Goal: Information Seeking & Learning: Learn about a topic

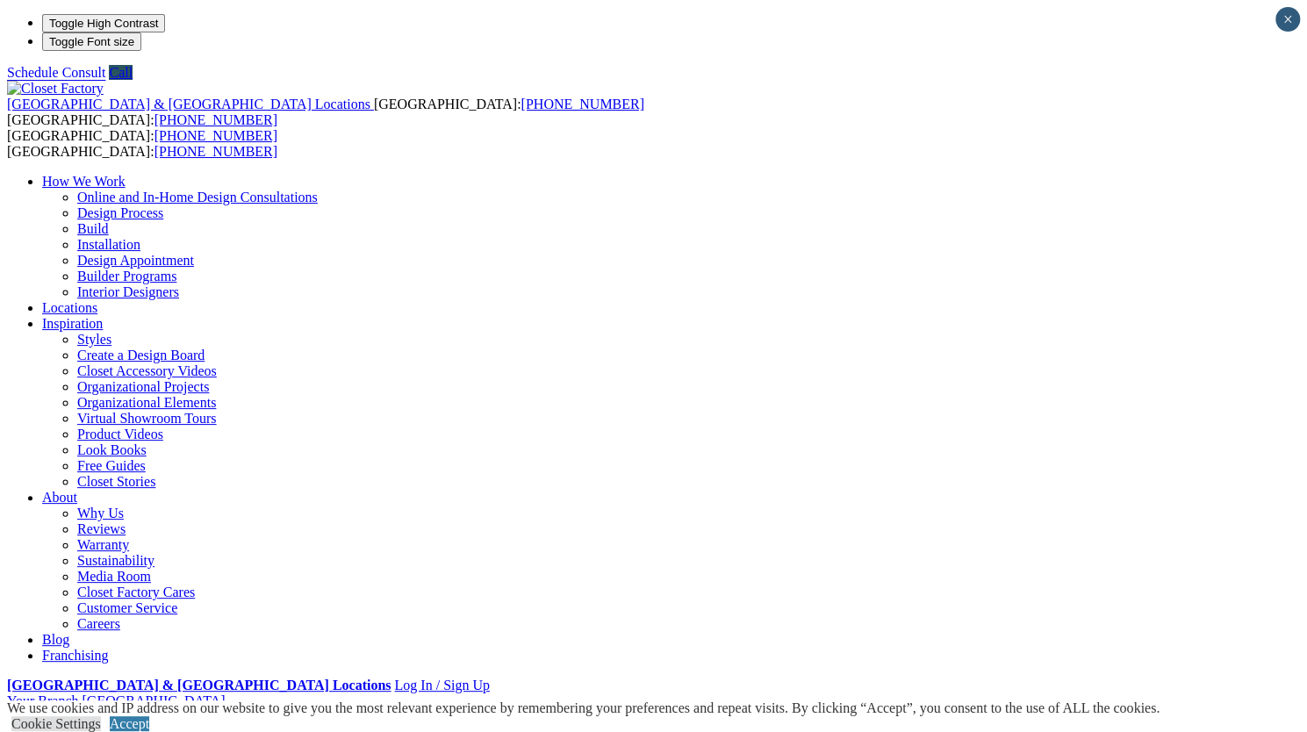
click at [120, 616] on link "Careers" at bounding box center [98, 623] width 43 height 15
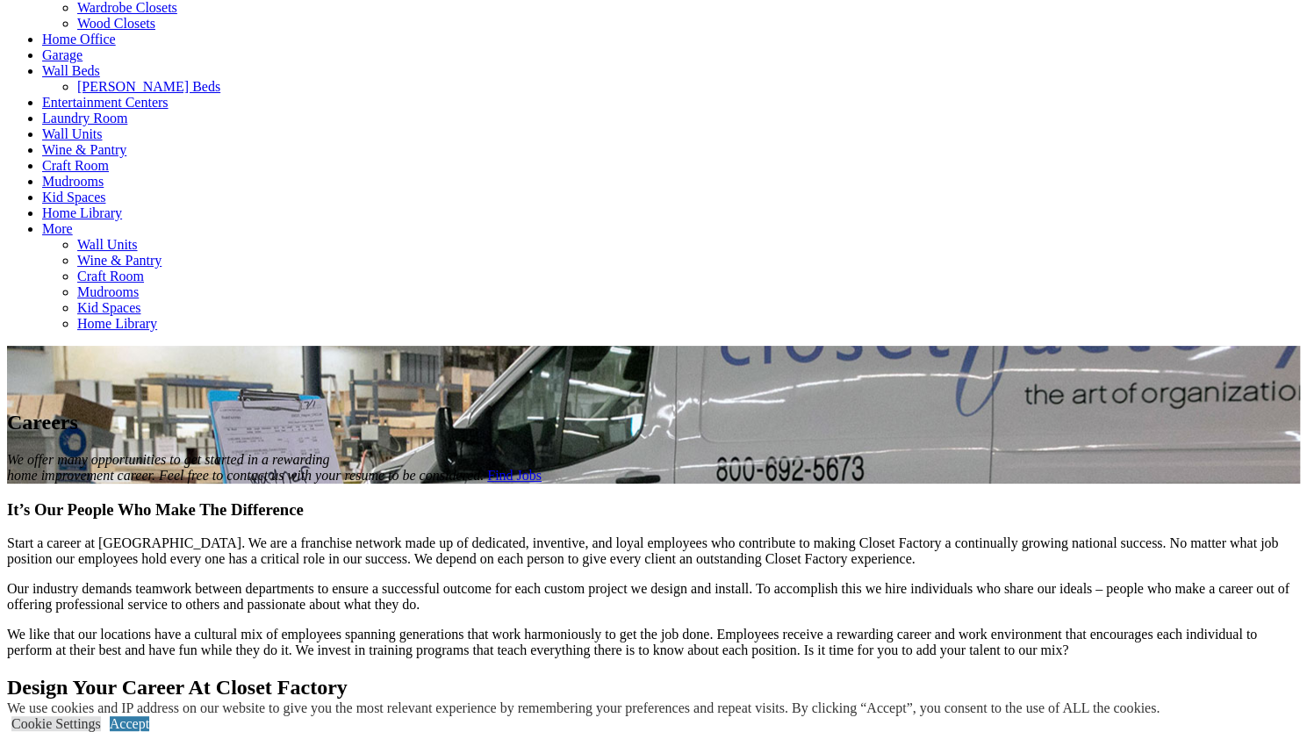
scroll to position [781, 0]
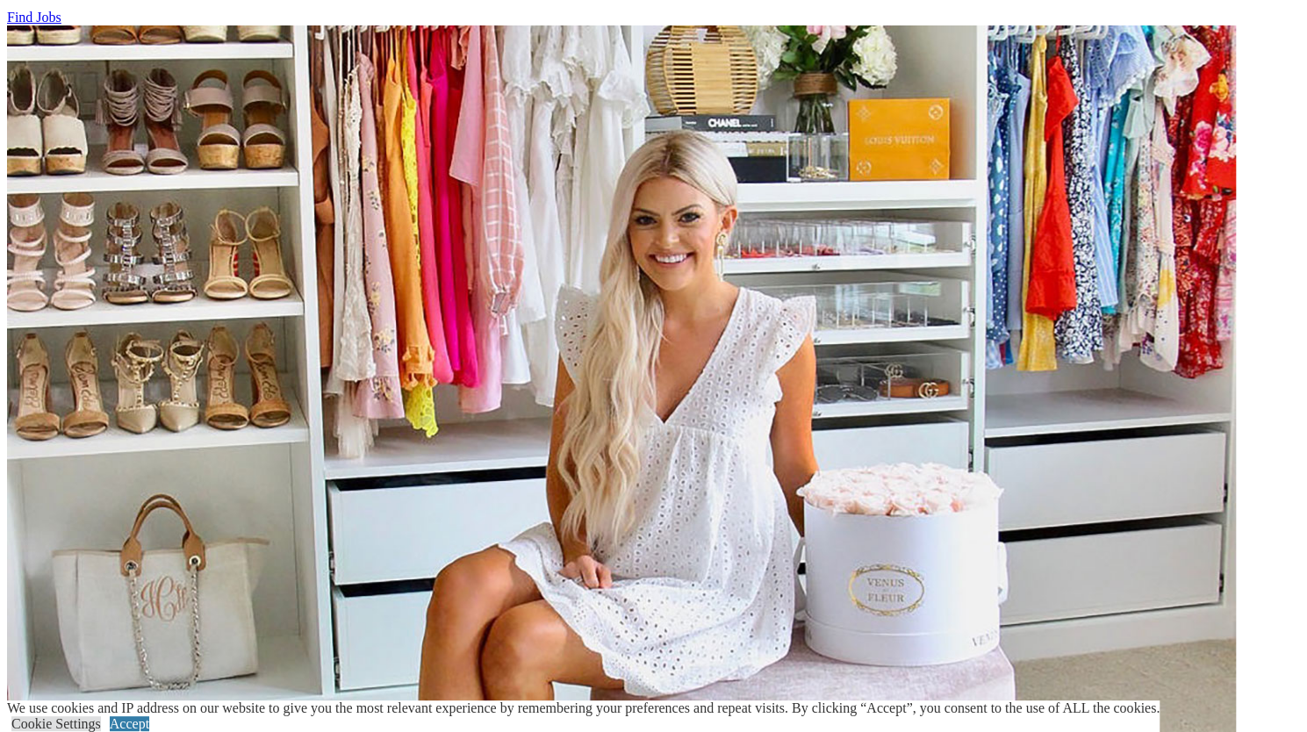
scroll to position [2105, 0]
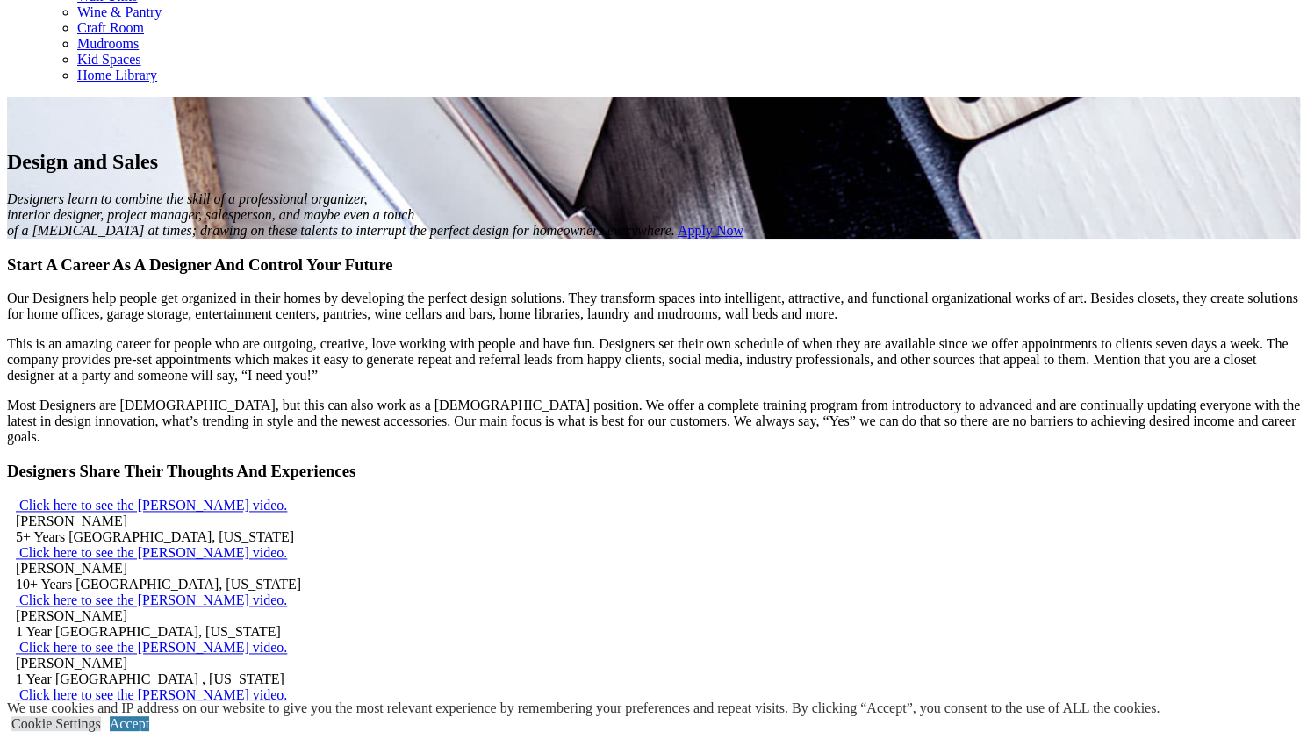
scroll to position [1101, 0]
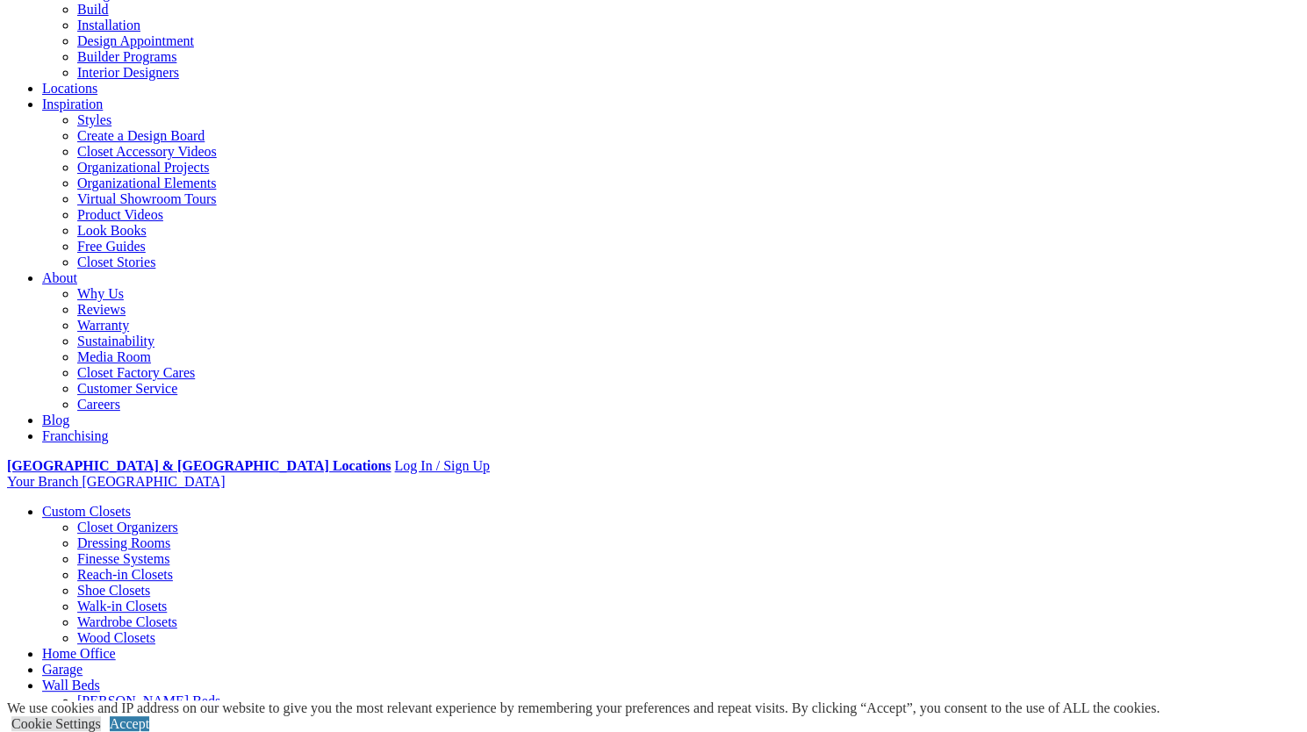
scroll to position [220, 0]
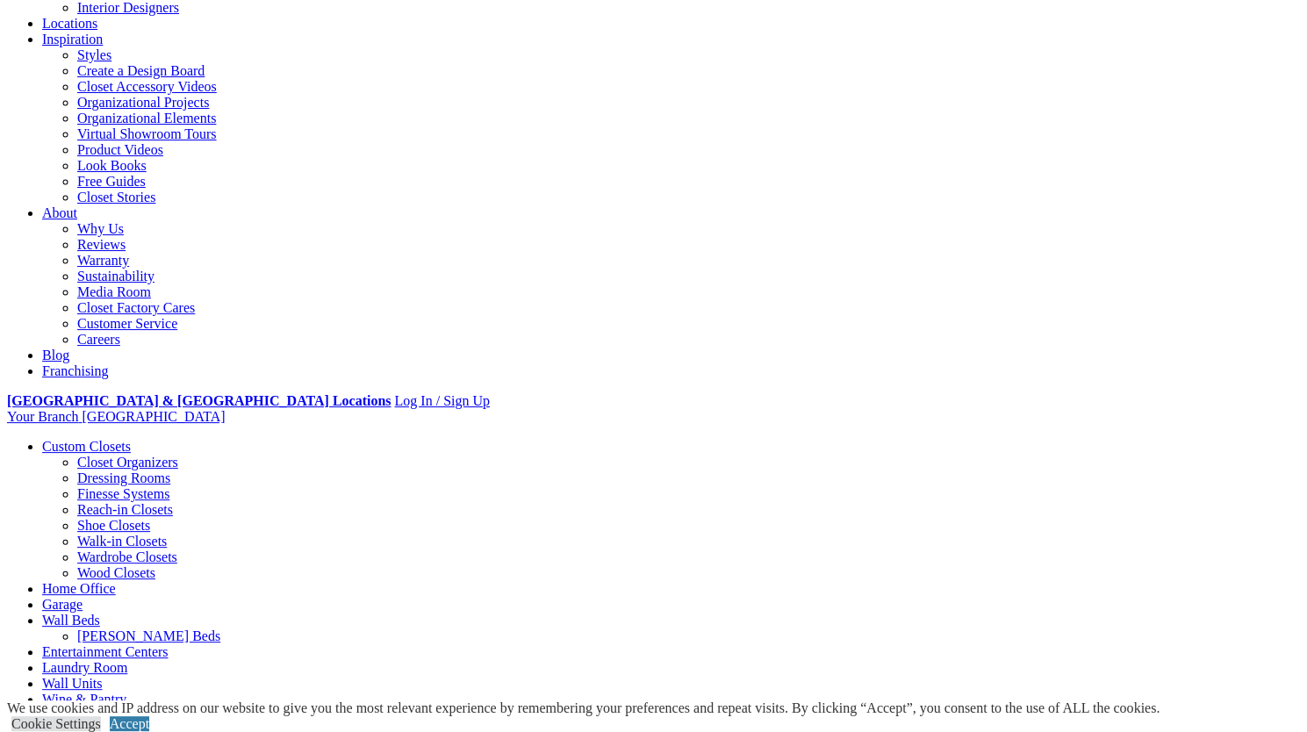
scroll to position [233, 0]
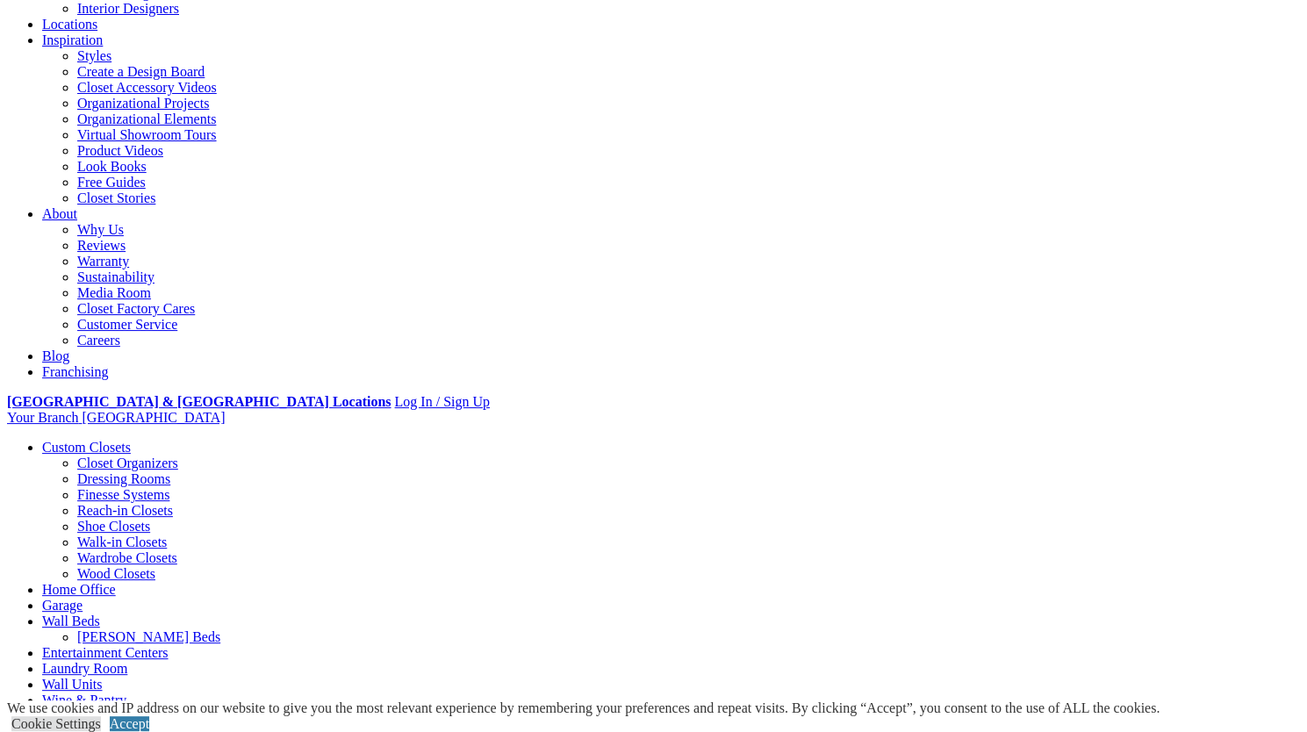
scroll to position [283, 0]
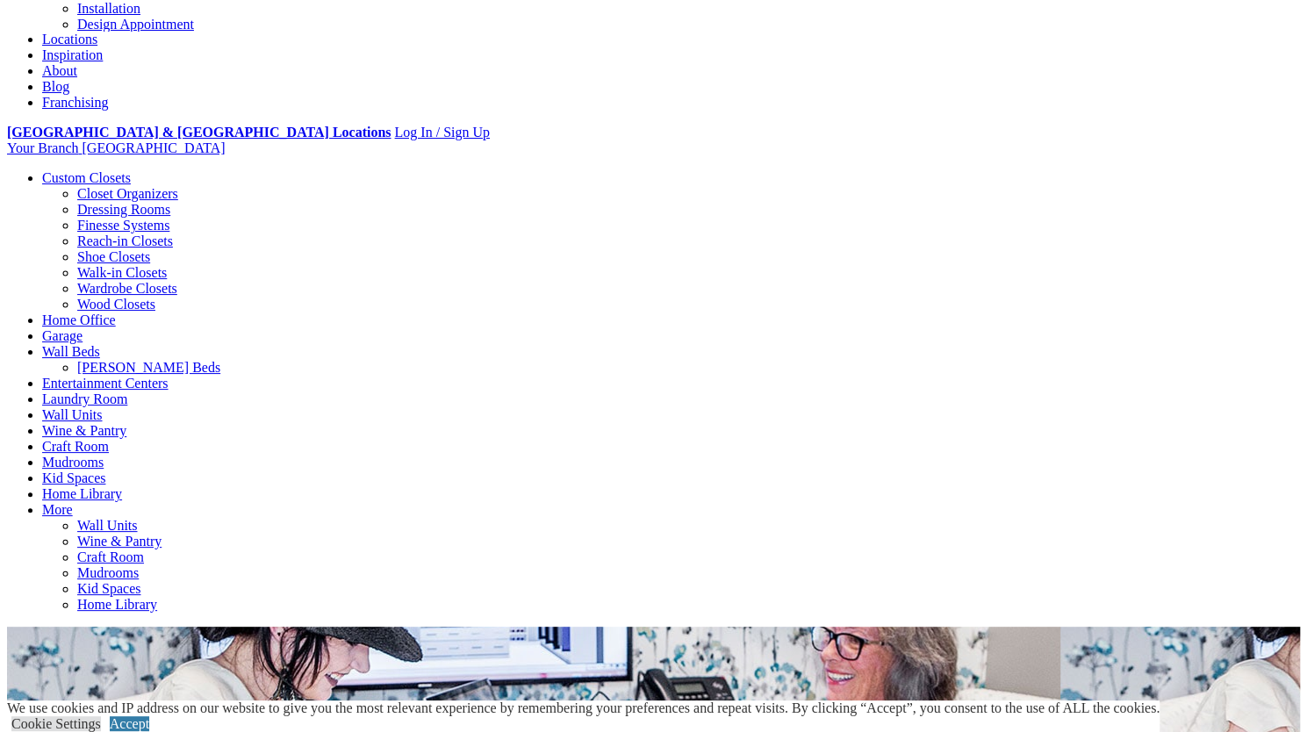
scroll to position [0, 0]
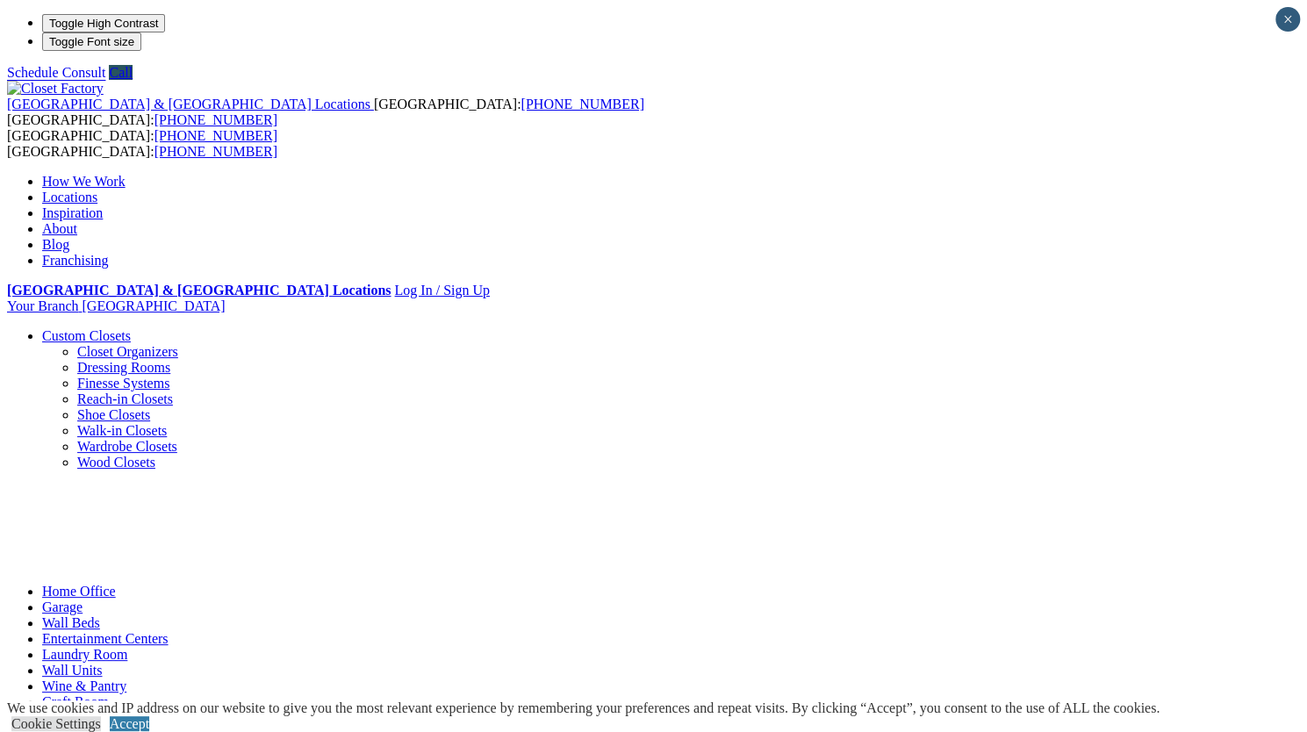
click at [109, 328] on link "Custom Closets" at bounding box center [86, 335] width 89 height 15
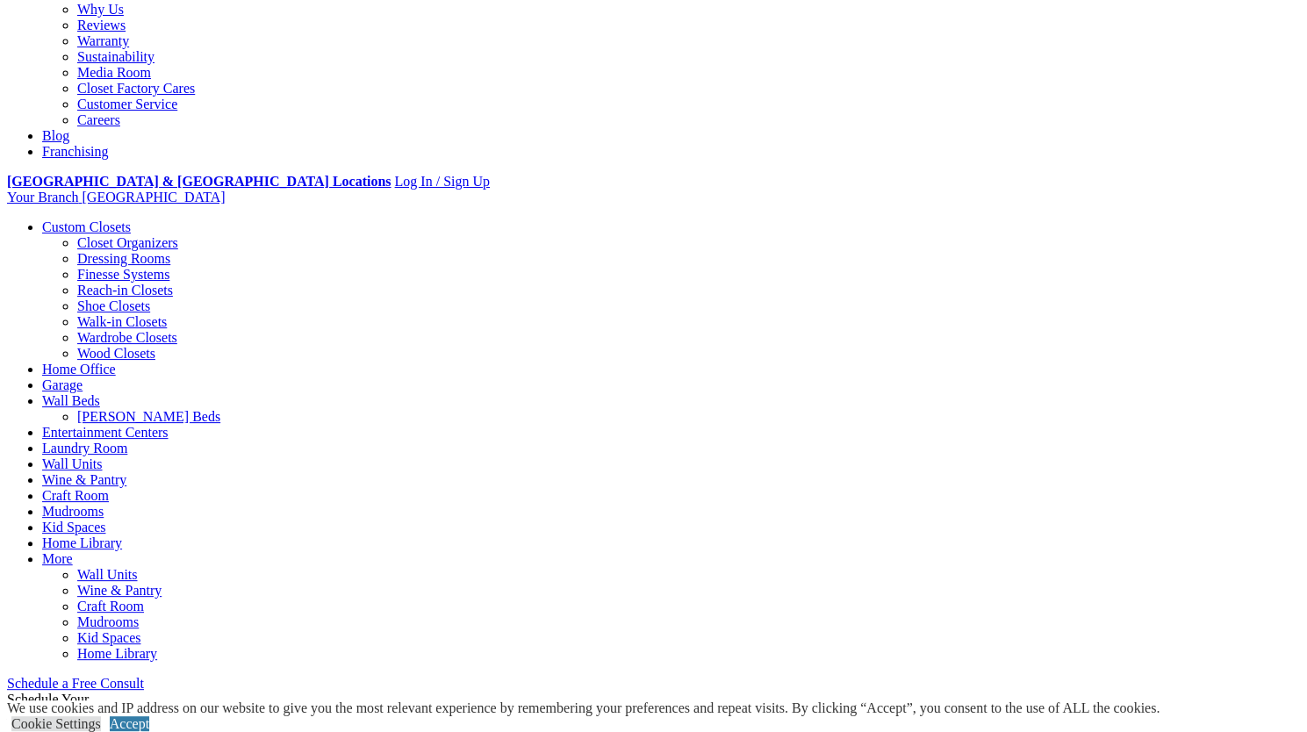
scroll to position [393, 0]
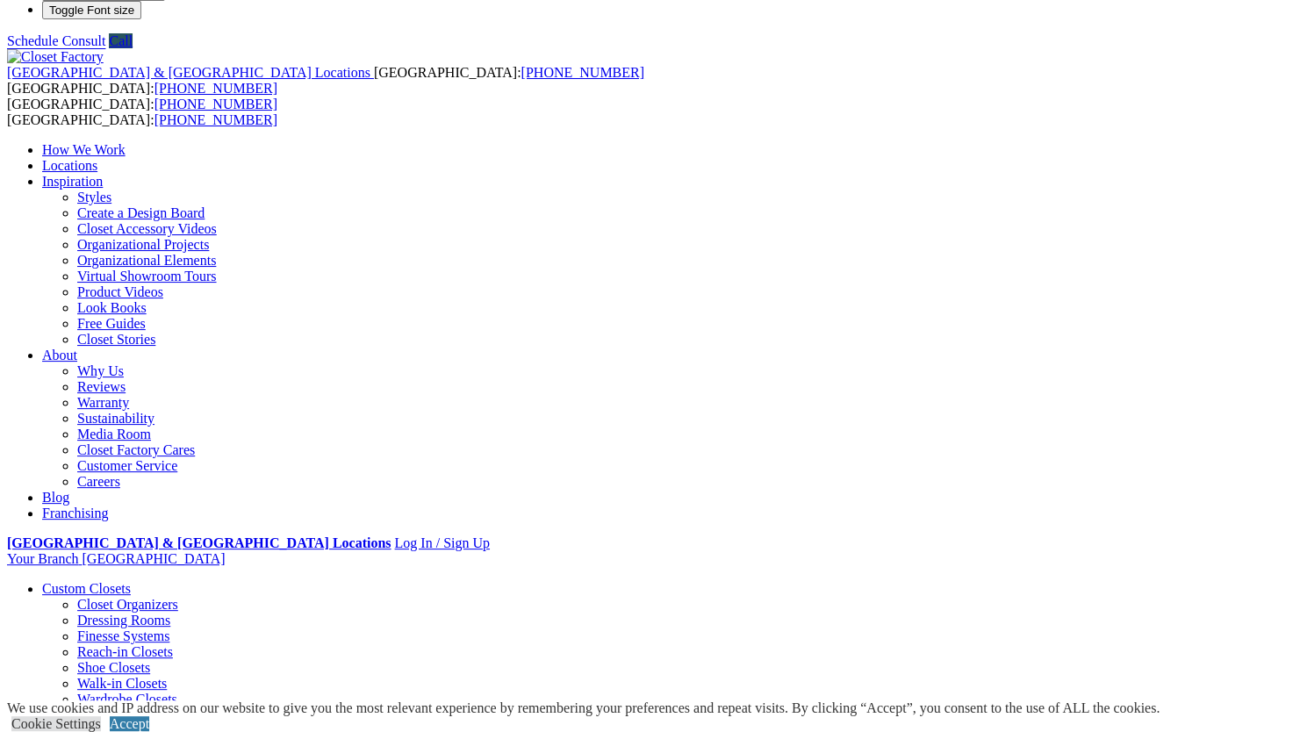
scroll to position [0, 0]
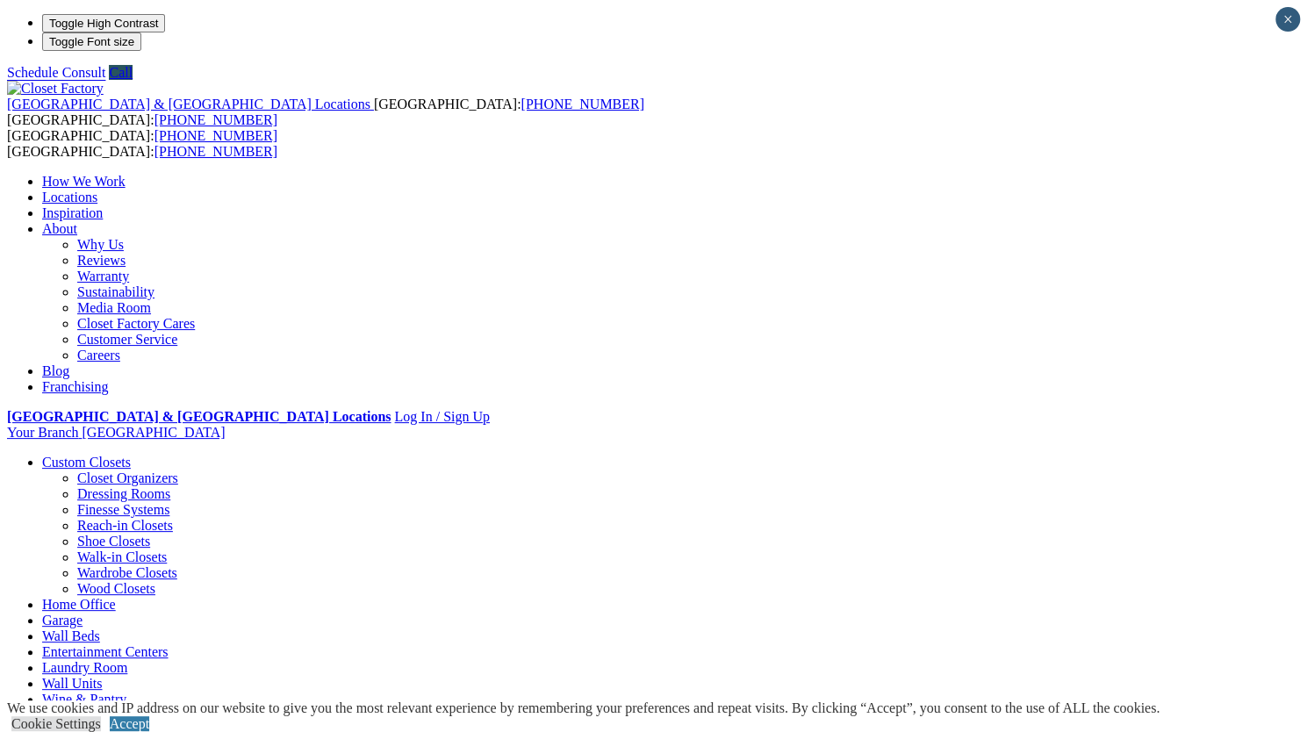
click at [169, 644] on link "Entertainment Centers" at bounding box center [105, 651] width 126 height 15
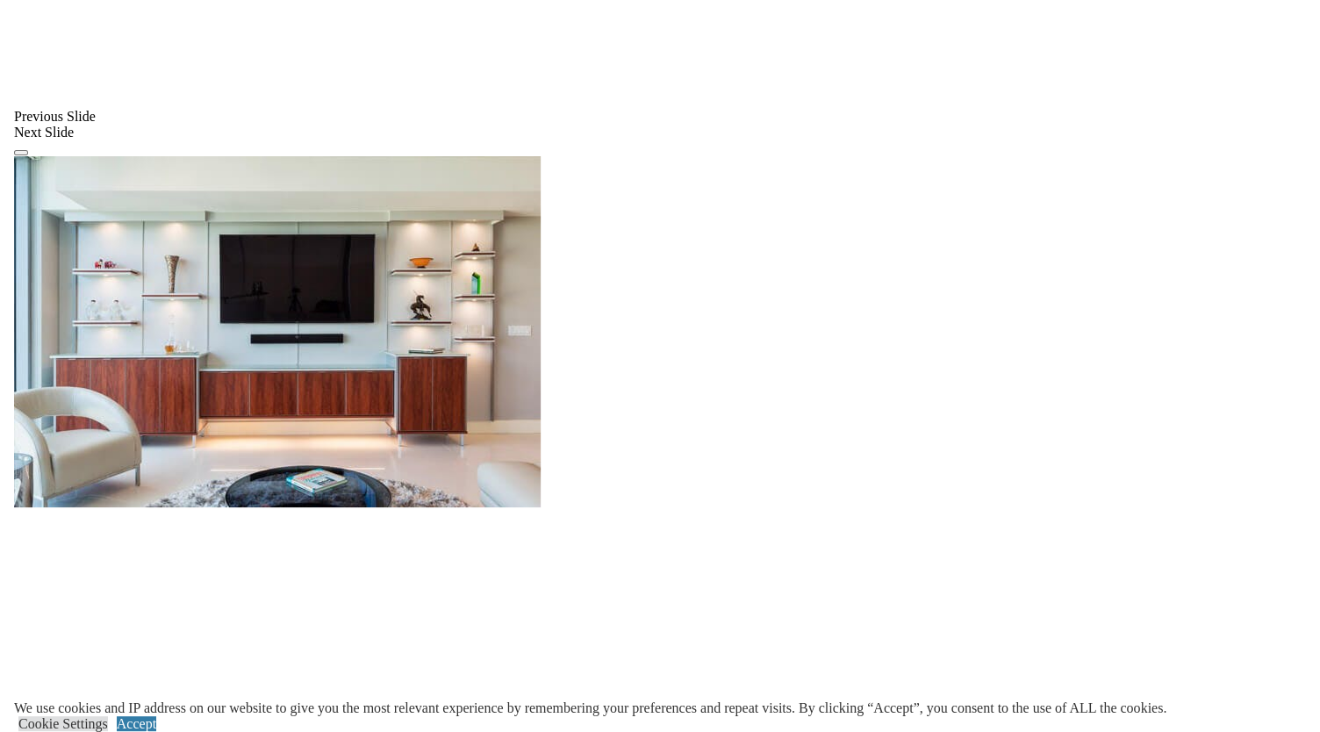
scroll to position [1551, 0]
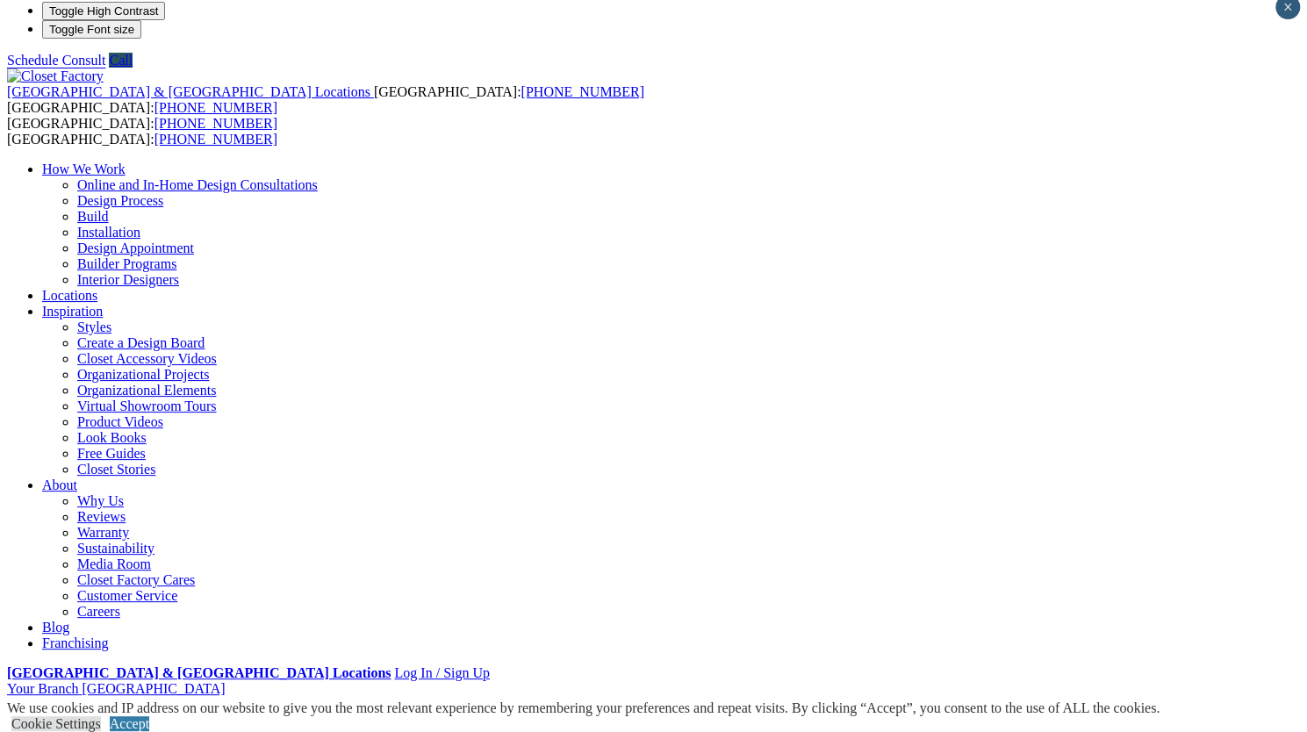
scroll to position [0, 0]
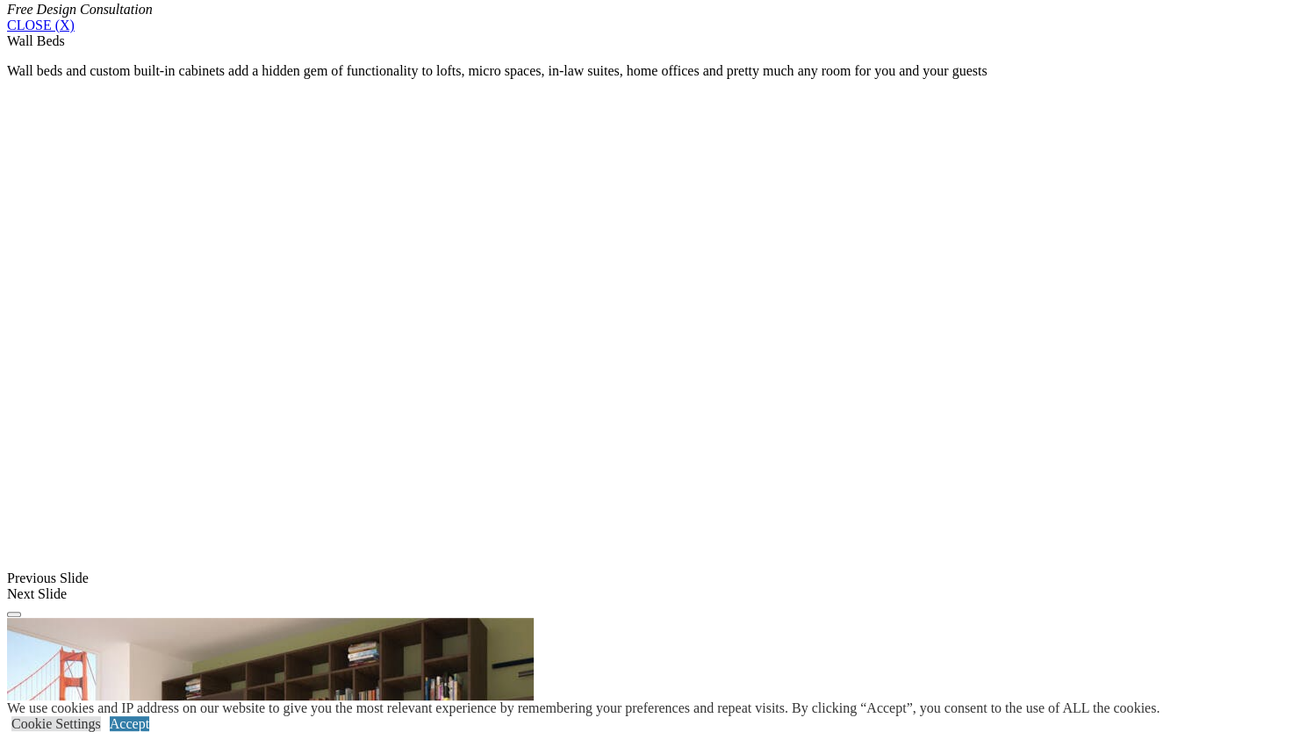
scroll to position [1211, 0]
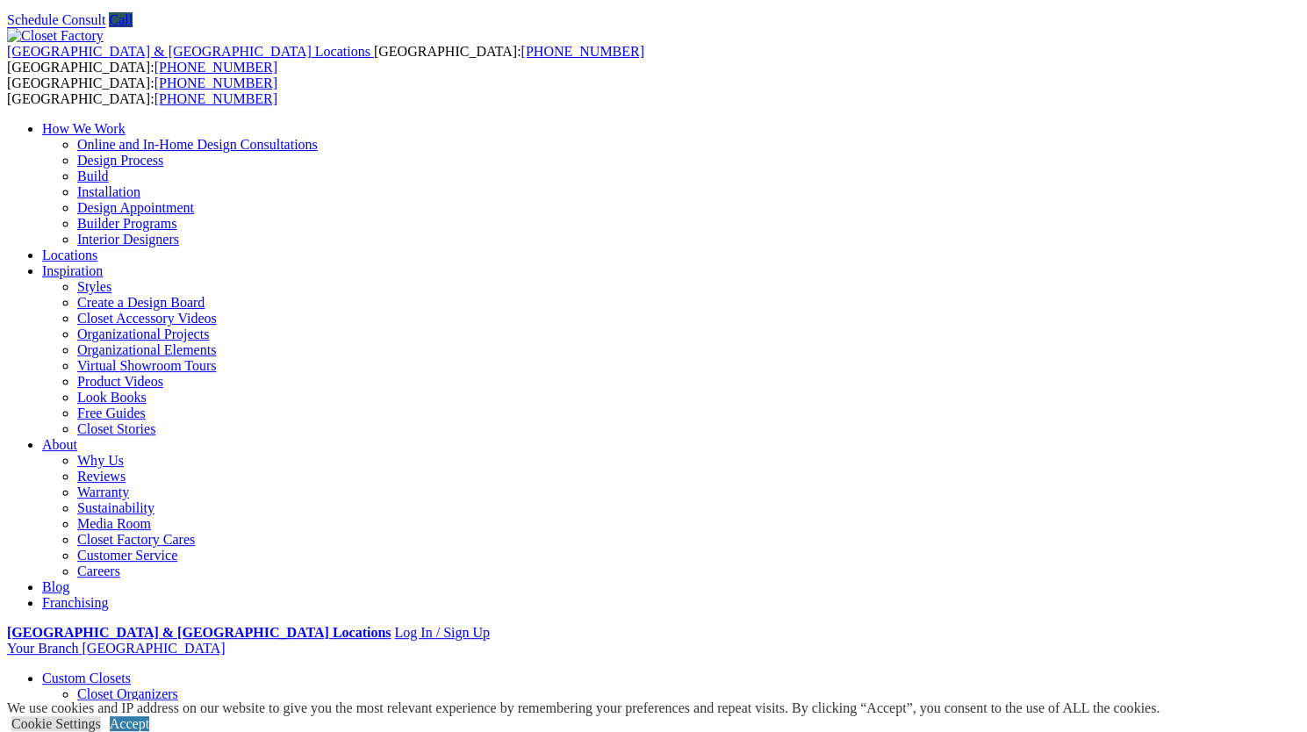
scroll to position [0, 0]
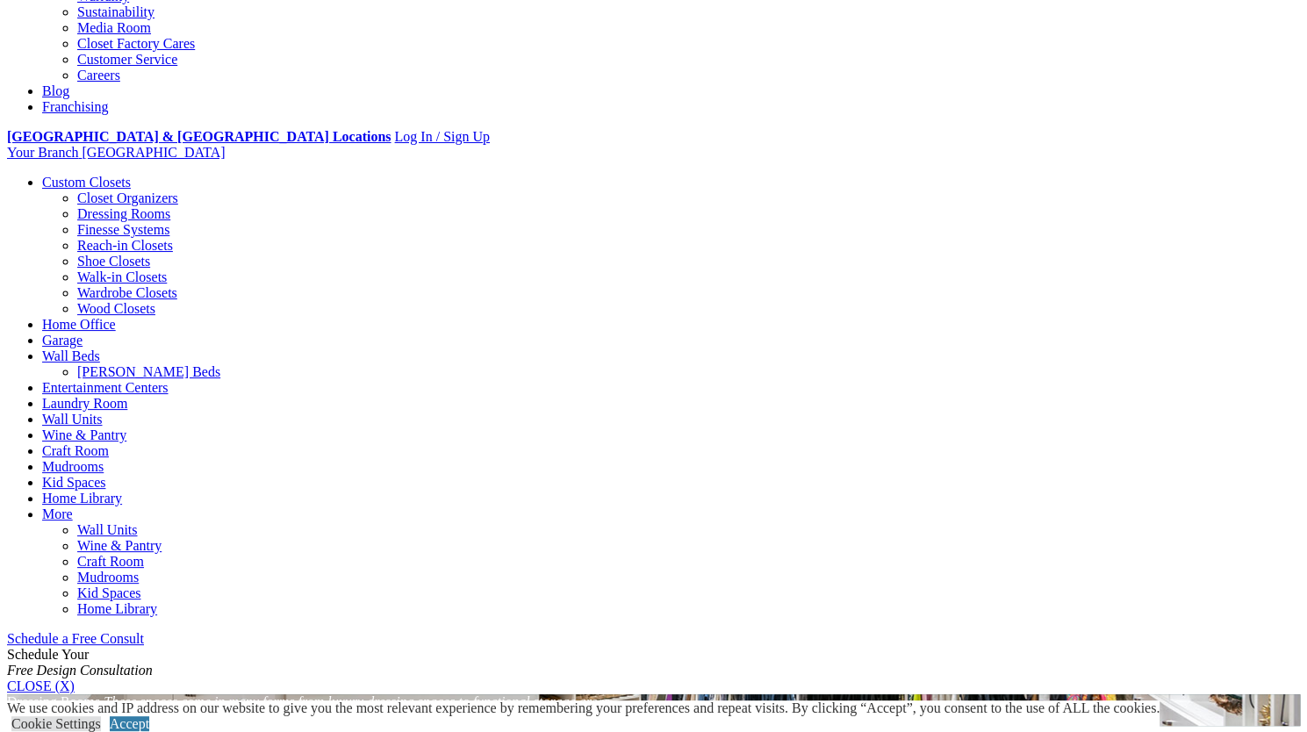
scroll to position [281, 0]
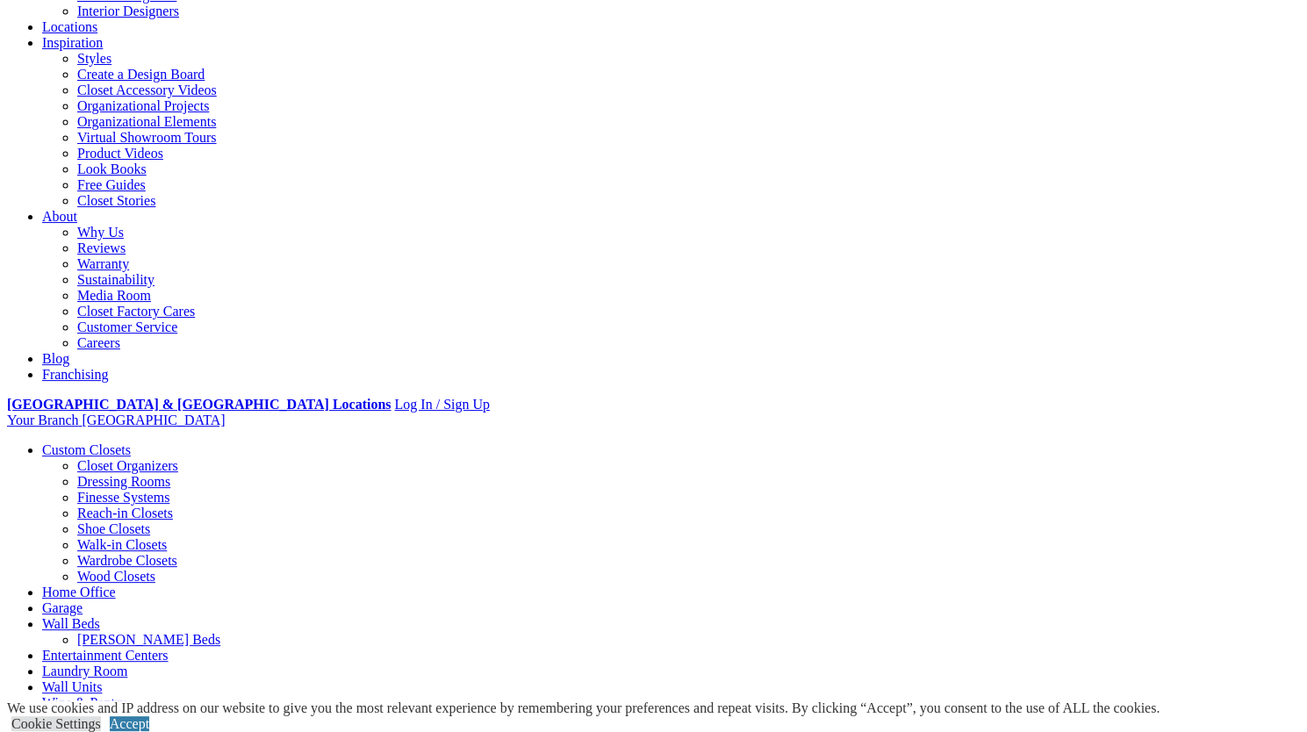
click at [117, 490] on link "Finesse Systems" at bounding box center [123, 497] width 92 height 15
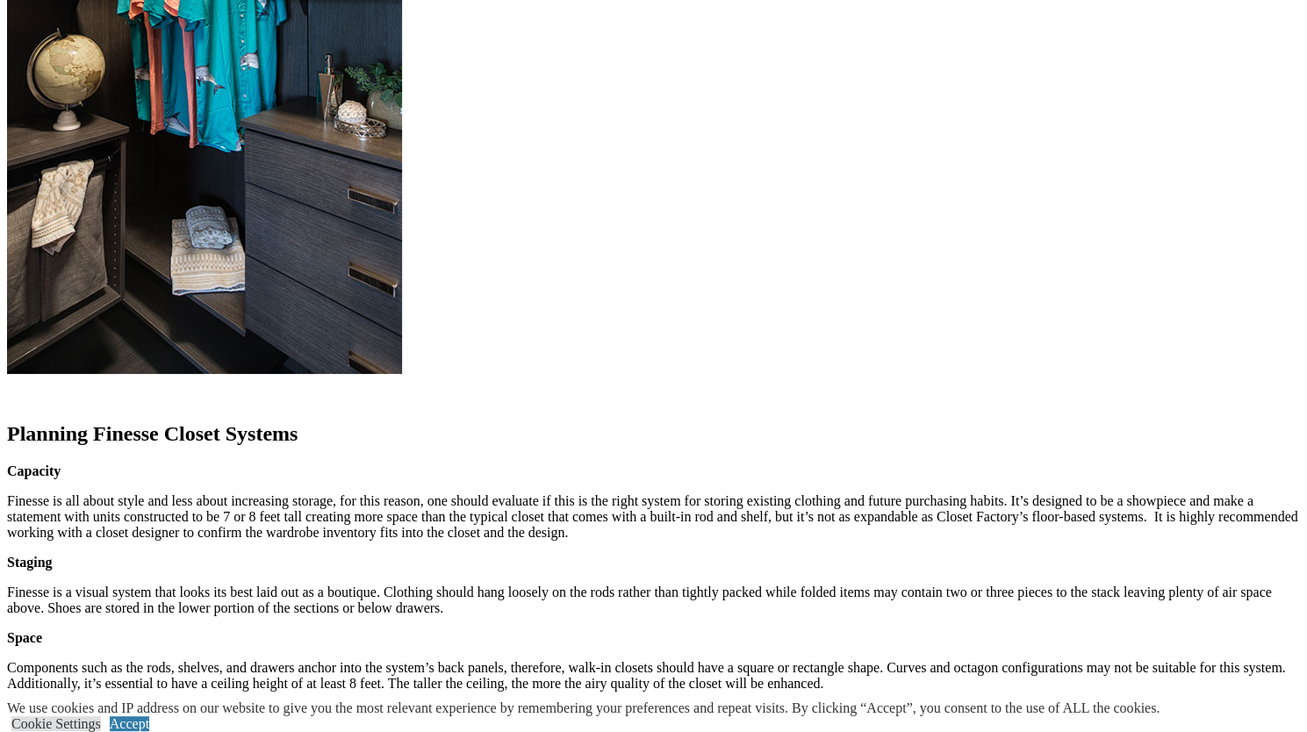
scroll to position [1980, 0]
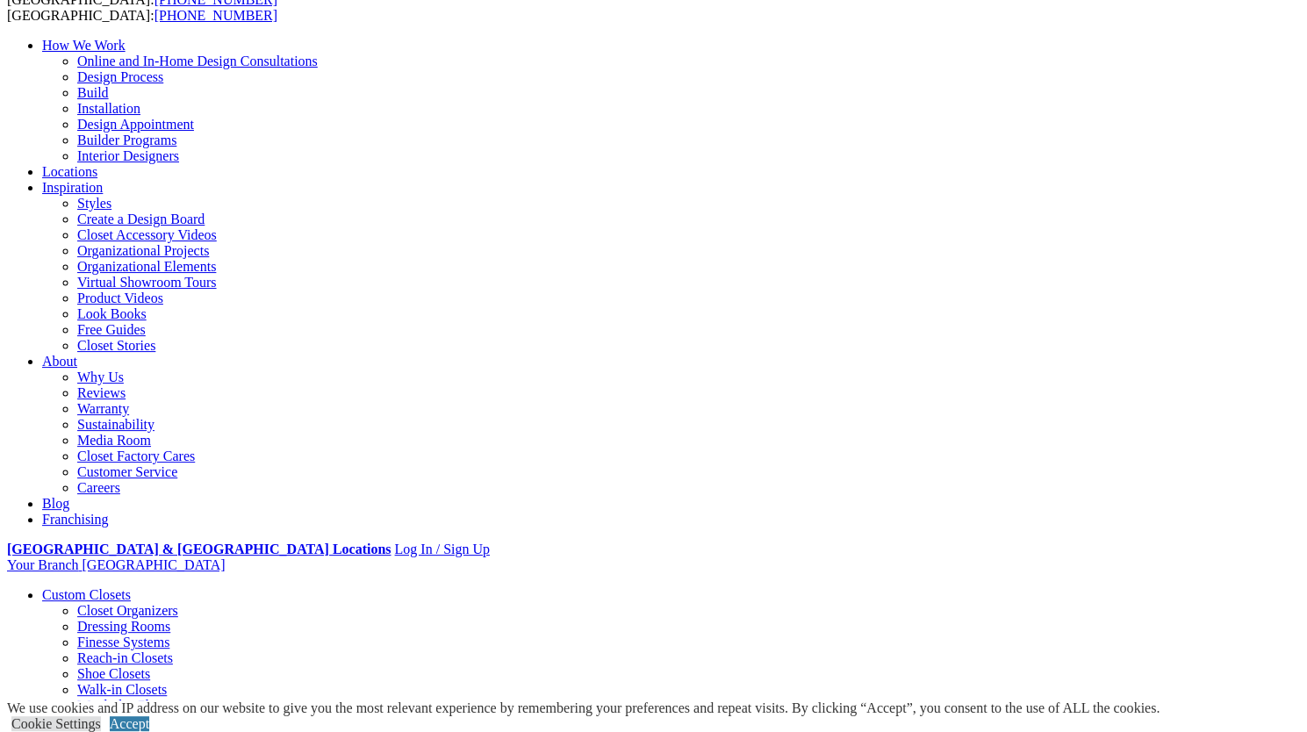
scroll to position [48, 0]
